Goal: Transaction & Acquisition: Purchase product/service

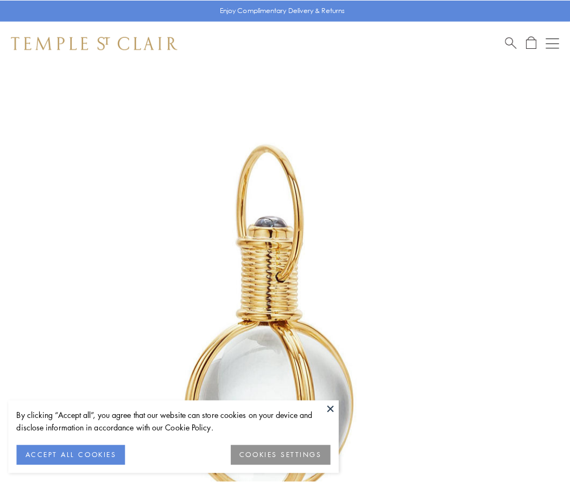
scroll to position [284, 0]
